Goal: Transaction & Acquisition: Purchase product/service

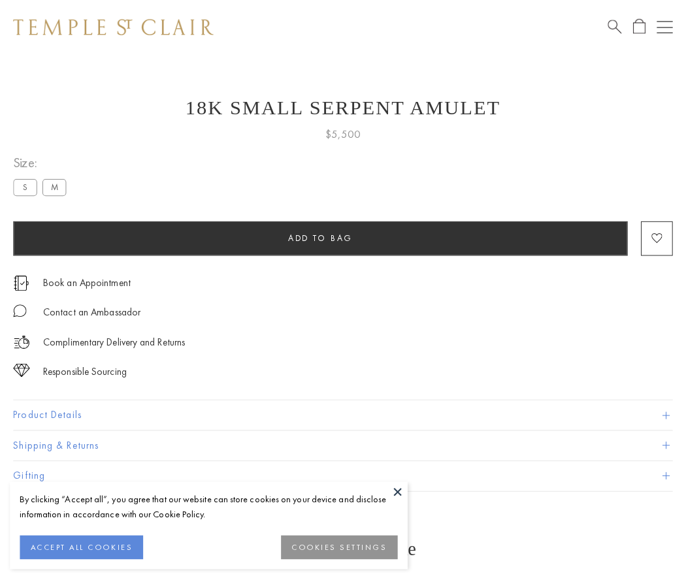
scroll to position [52, 0]
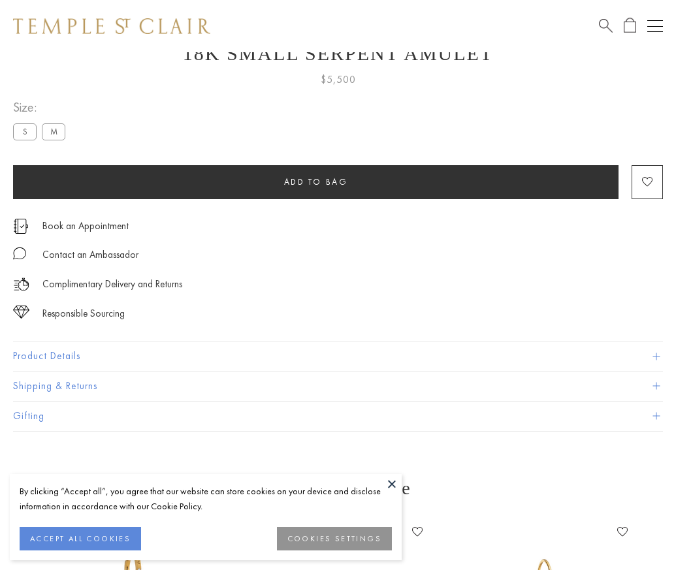
click at [315, 182] on span "Add to bag" at bounding box center [316, 181] width 64 height 11
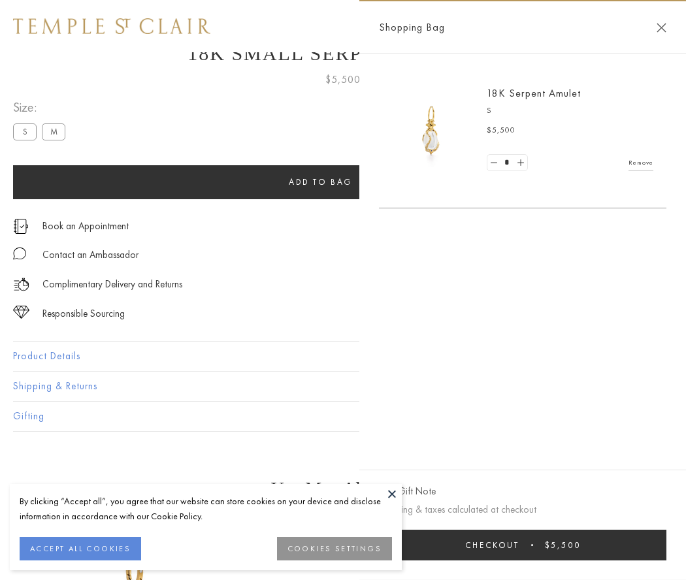
click at [523, 545] on button "Checkout $5,500" at bounding box center [522, 545] width 287 height 31
